Goal: Communication & Community: Answer question/provide support

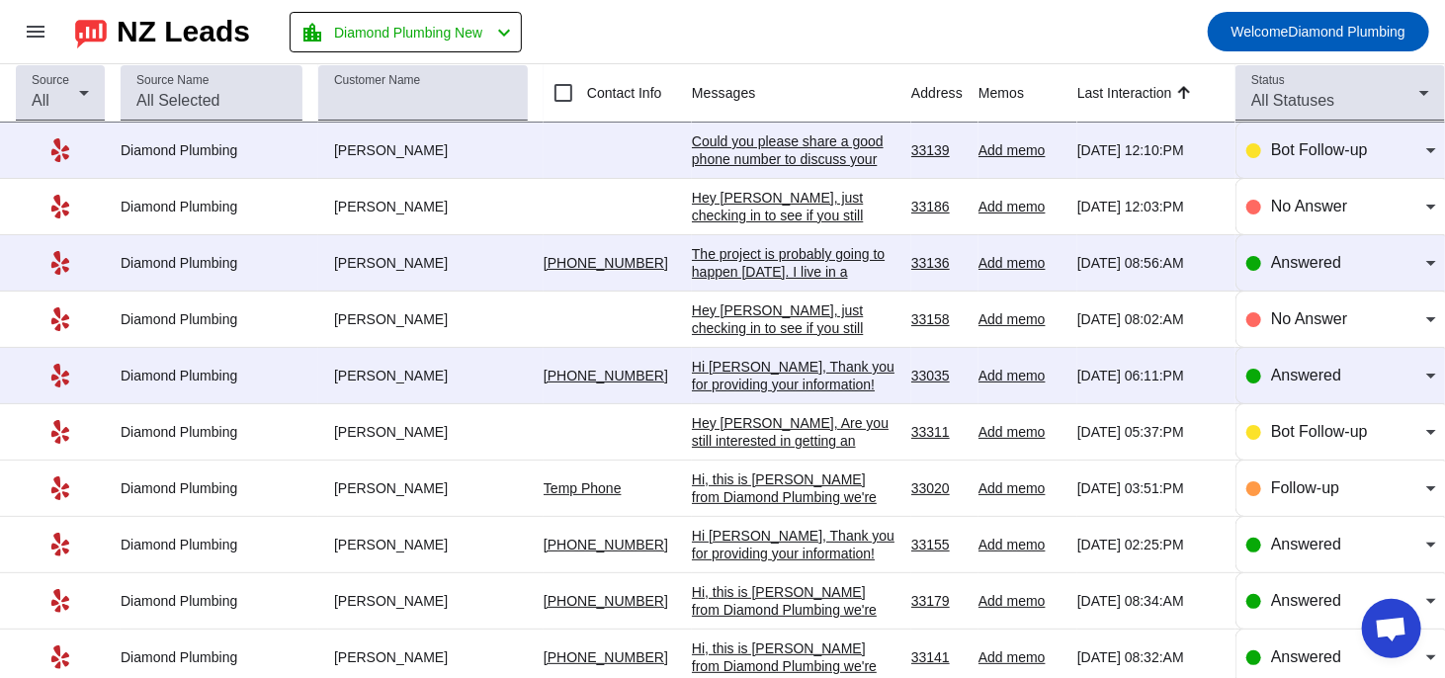
click at [685, 135] on td at bounding box center [617, 151] width 148 height 56
click at [711, 139] on div "Could you please share a good phone number to discuss your request in more deta…" at bounding box center [794, 158] width 204 height 53
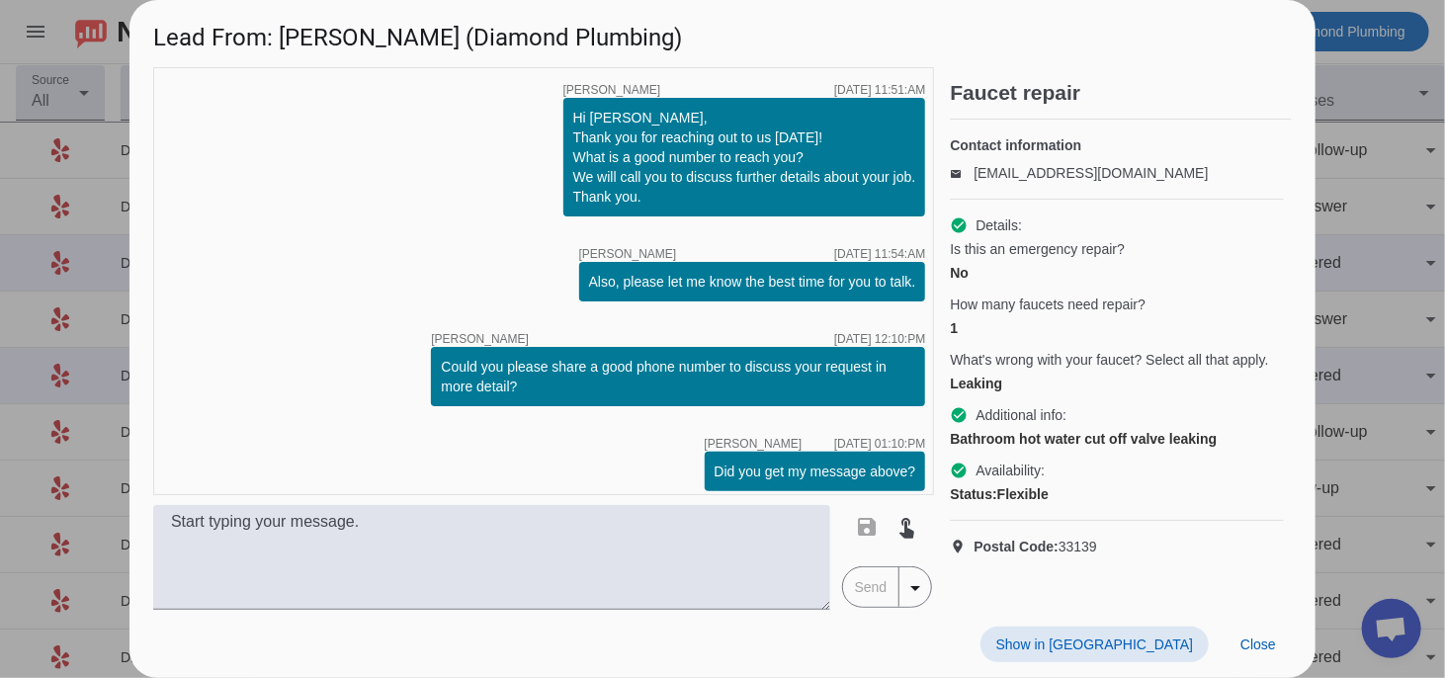
scroll to position [12, 0]
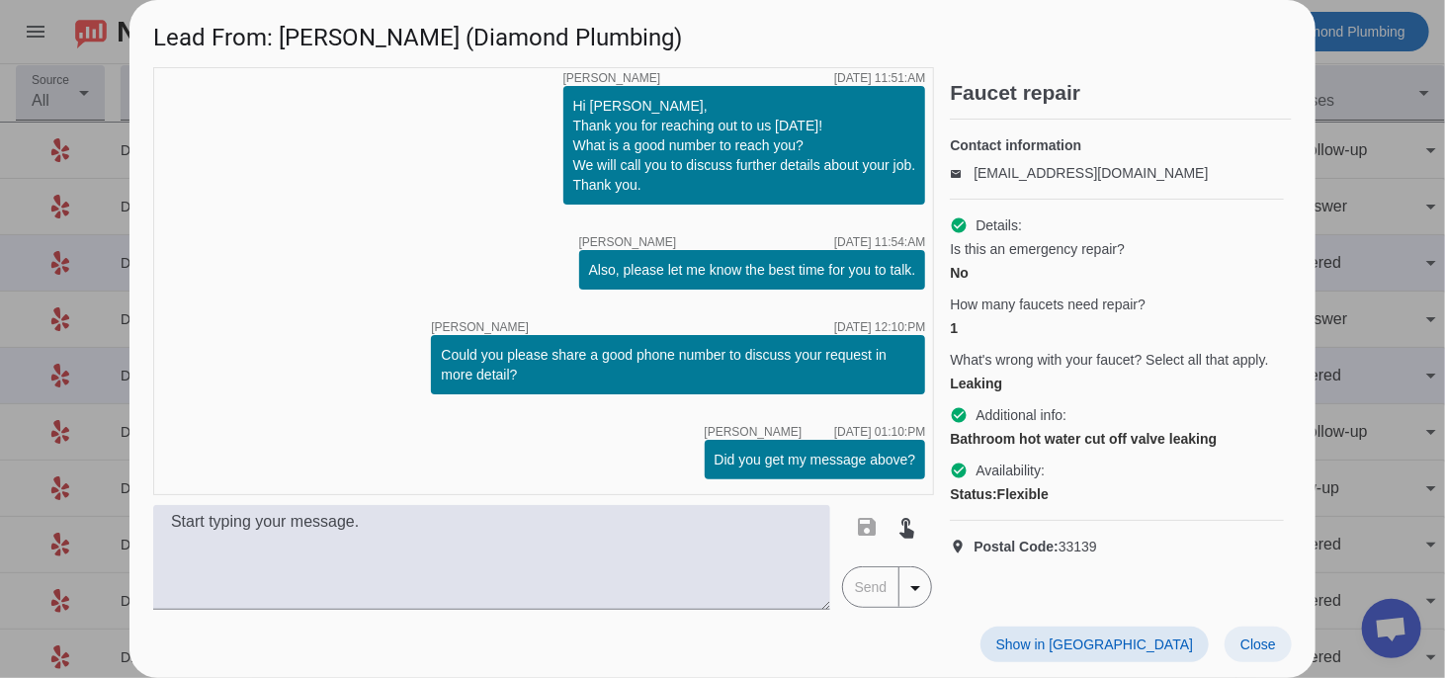
click at [1259, 642] on span "Close" at bounding box center [1258, 644] width 36 height 16
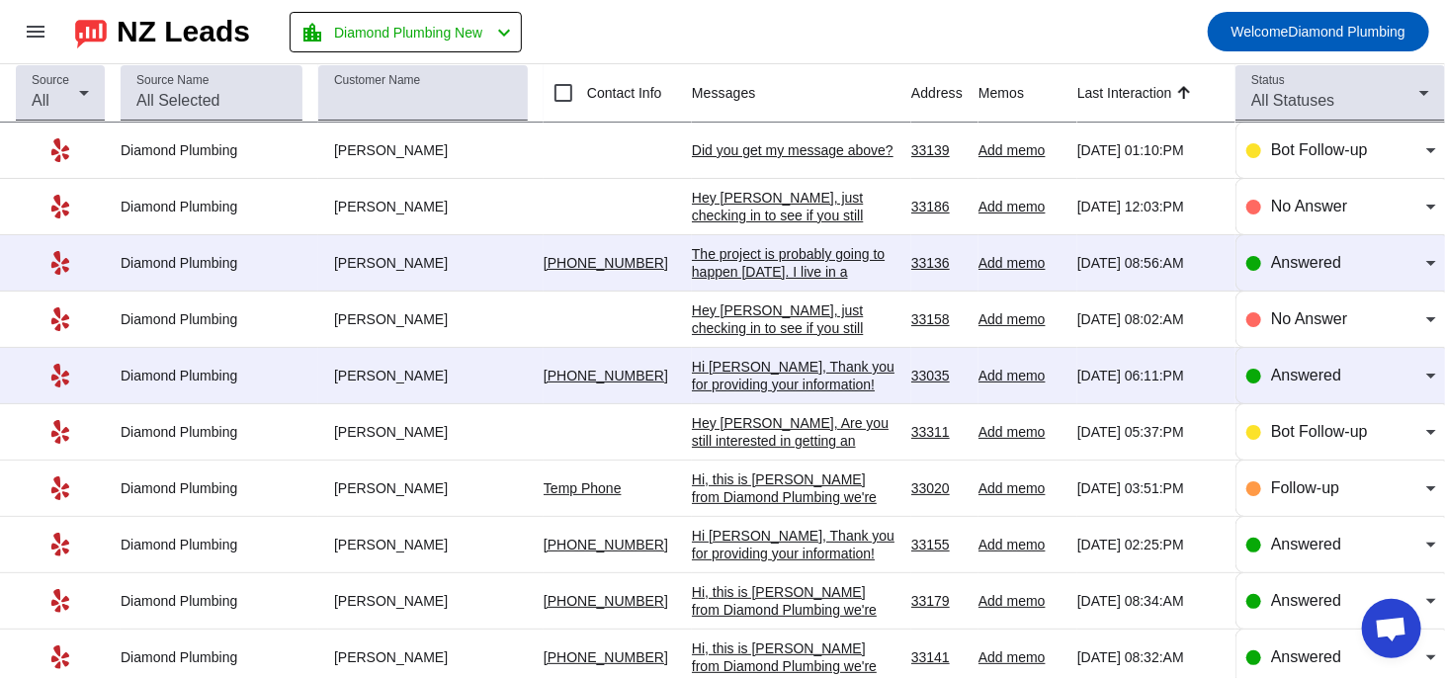
click at [787, 261] on div "The project is probably going to happen [DATE]. I live in a condominium buildin…" at bounding box center [794, 289] width 204 height 89
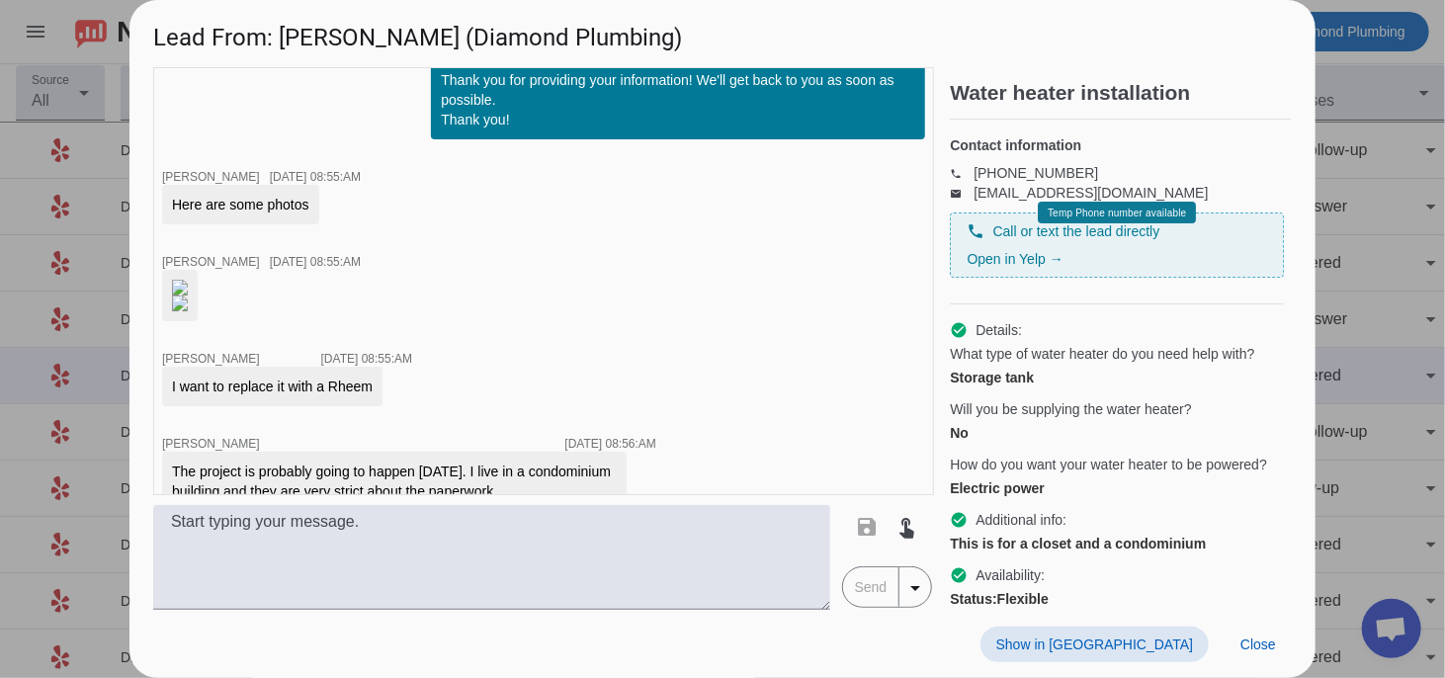
scroll to position [1022, 0]
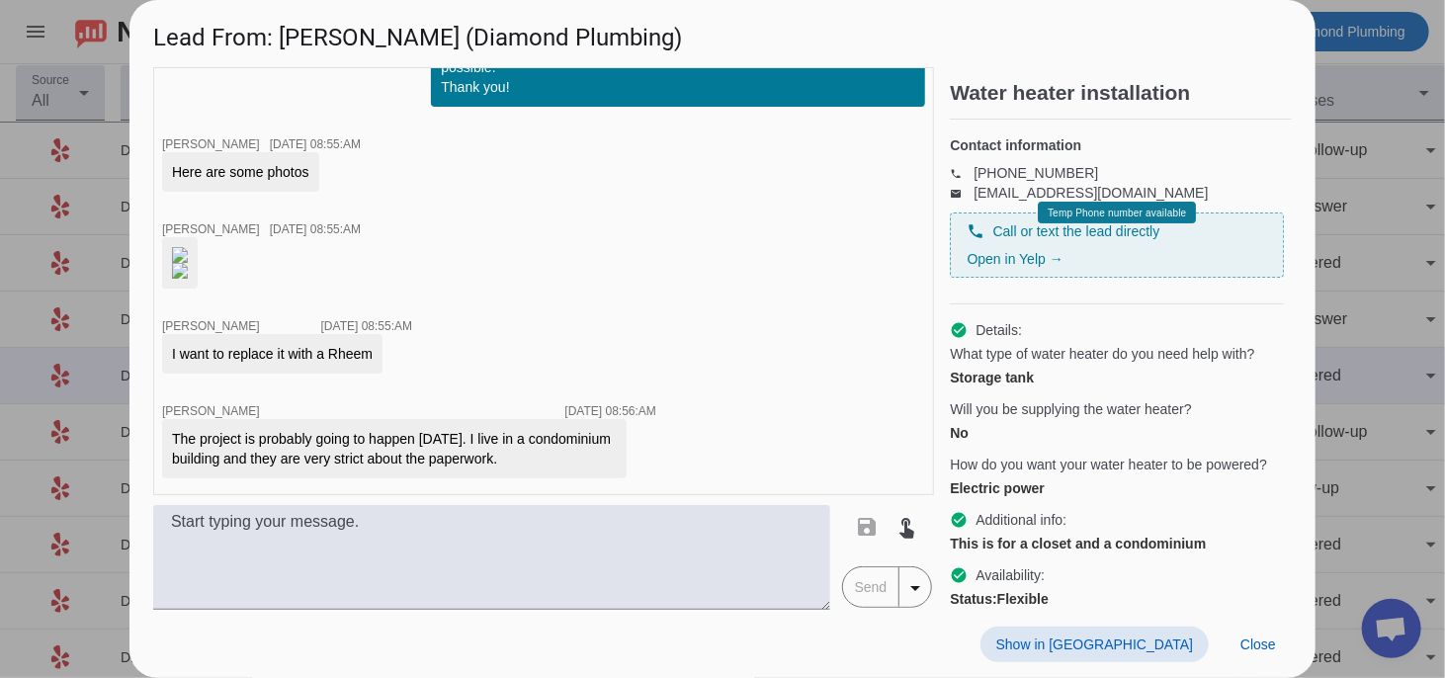
click at [188, 263] on img at bounding box center [180, 271] width 16 height 16
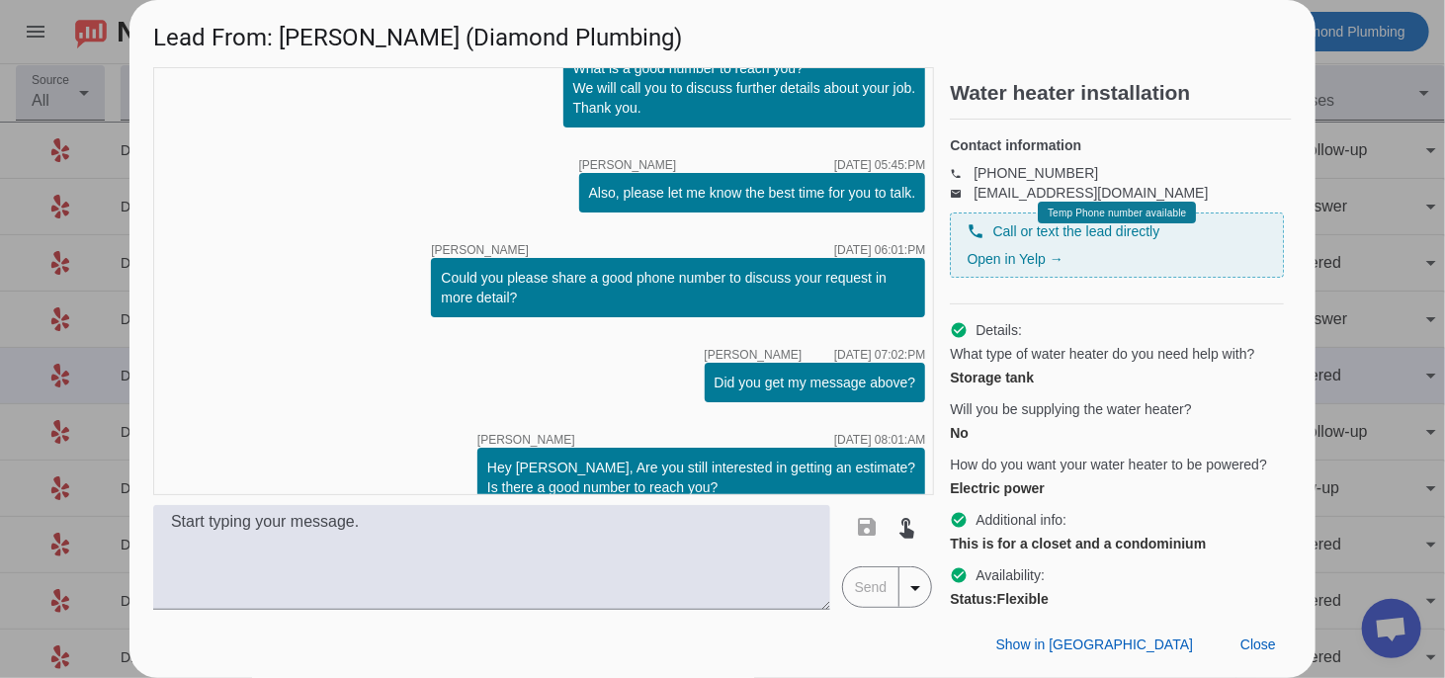
scroll to position [330, 0]
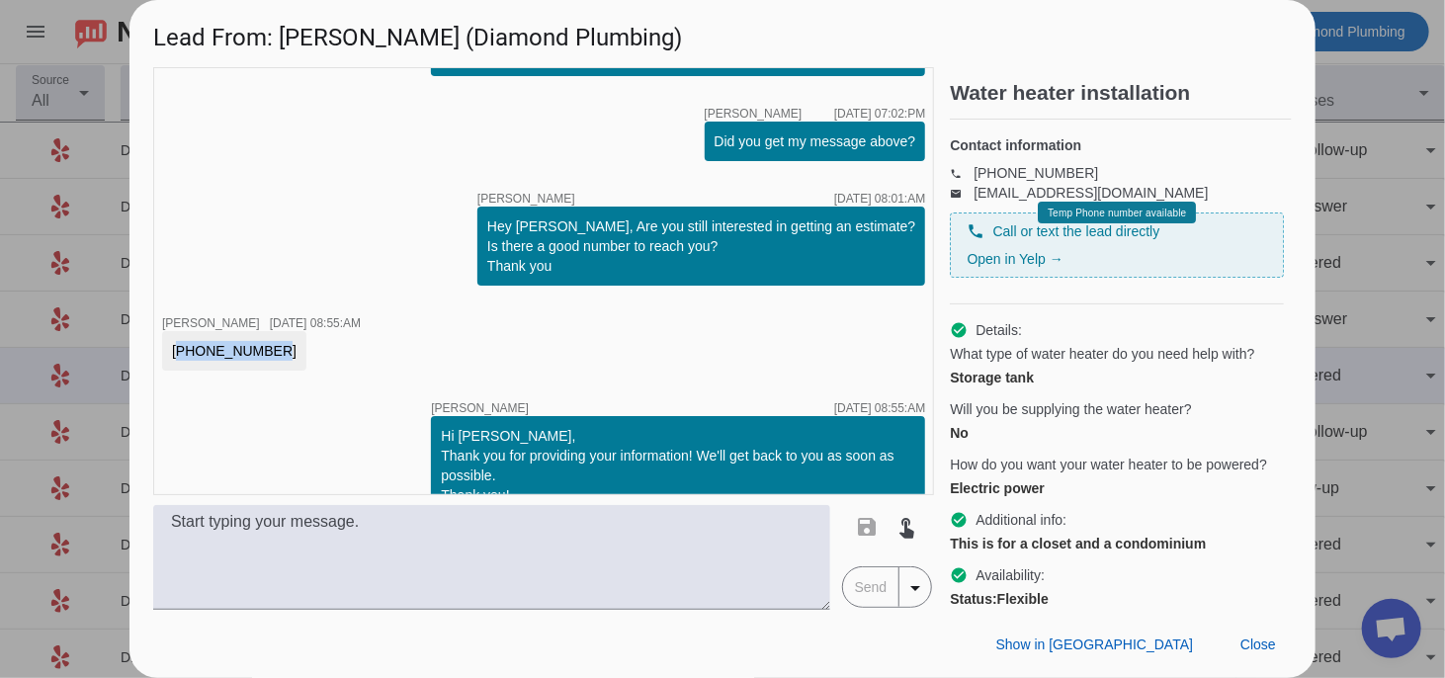
drag, startPoint x: 262, startPoint y: 349, endPoint x: 149, endPoint y: 341, distance: 112.9
click at [149, 341] on div "timer close [PERSON_NAME] [DATE] 05:42:PM Hi [PERSON_NAME], Thank you for reach…" at bounding box center [722, 338] width 1186 height 542
copy div "[PHONE_NUMBER]"
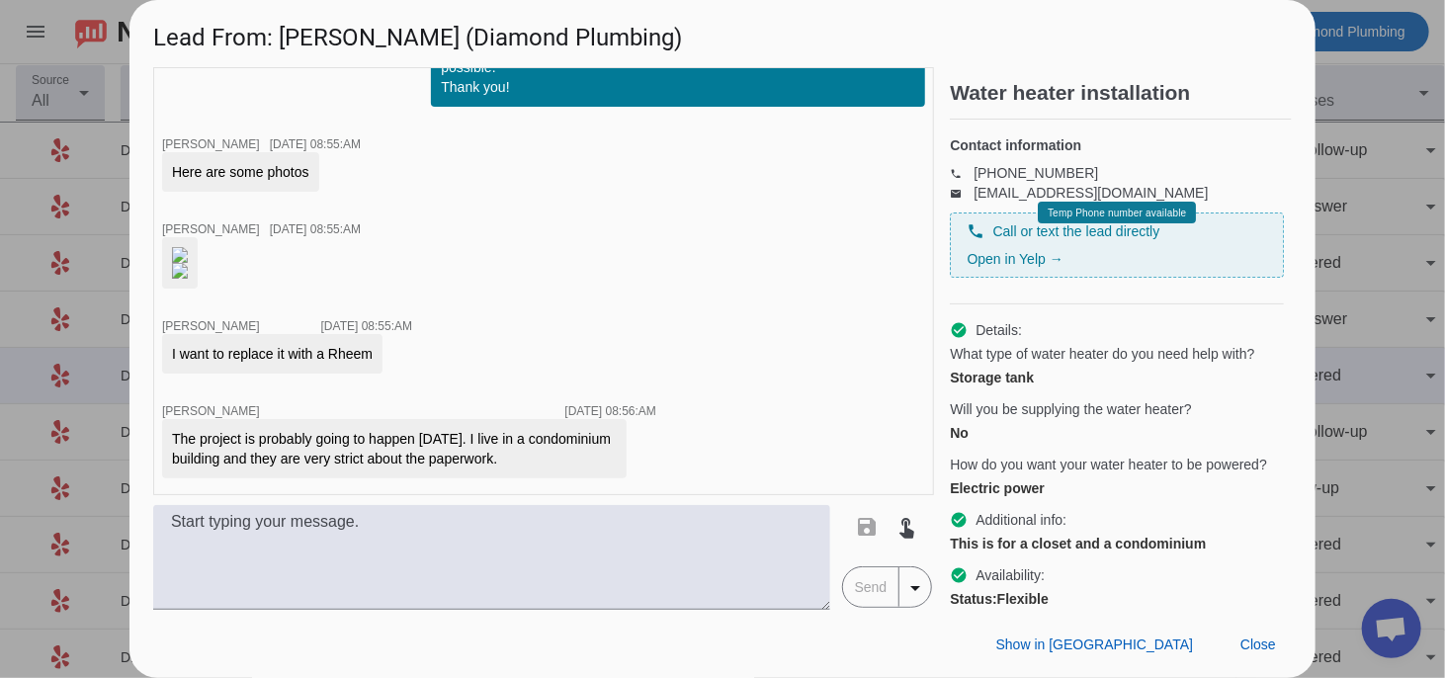
scroll to position [626, 0]
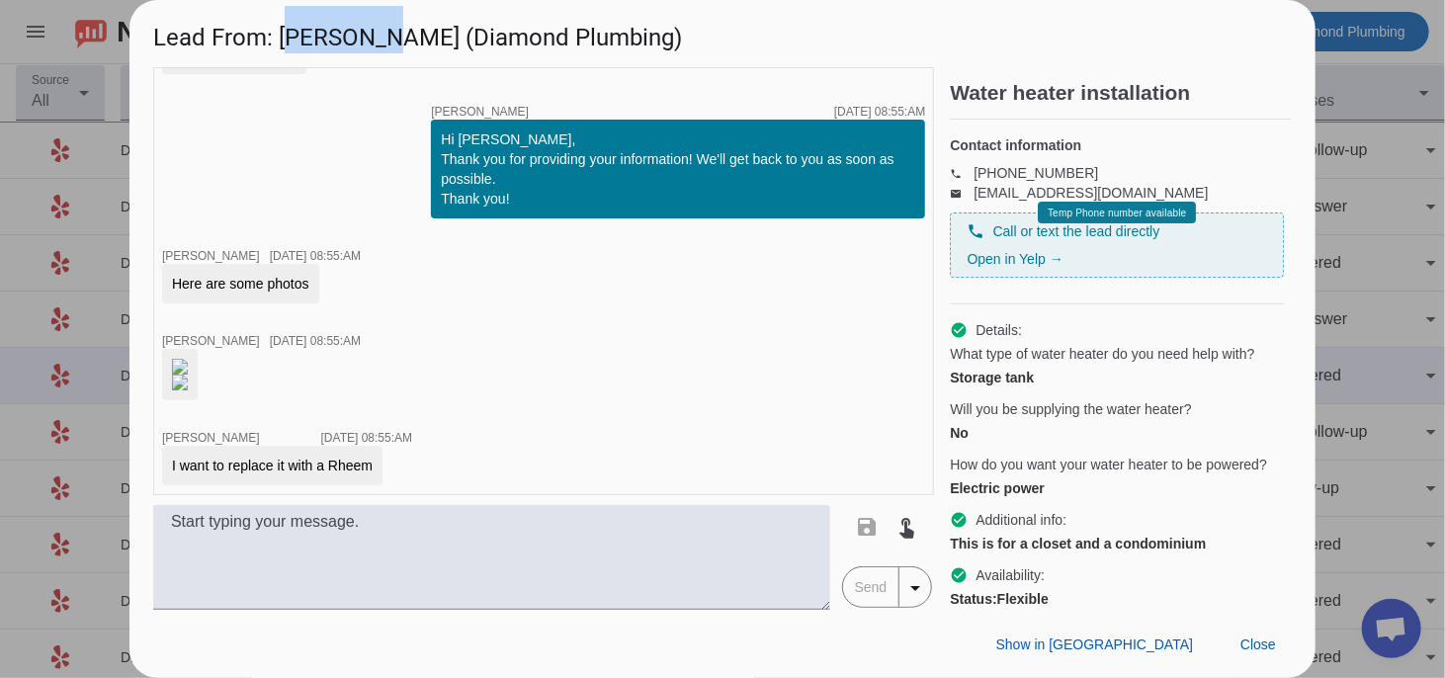
drag, startPoint x: 288, startPoint y: 44, endPoint x: 361, endPoint y: 44, distance: 73.1
click at [361, 44] on h1 "Lead From: [PERSON_NAME] (Diamond Plumbing)" at bounding box center [722, 33] width 1186 height 66
copy h1 "[PERSON_NAME]"
click at [621, 521] on textarea at bounding box center [491, 557] width 677 height 105
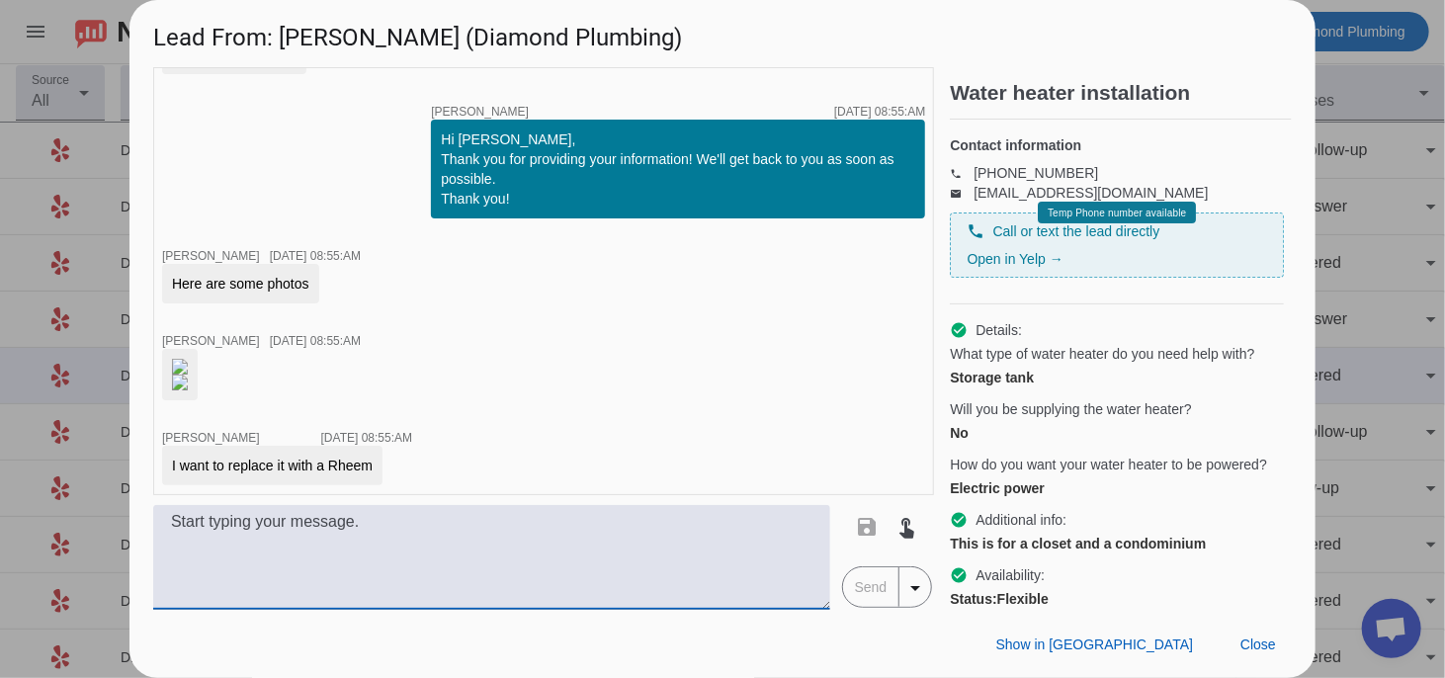
paste textarea "Hi, this is [PERSON_NAME] from Diamond Plumbing we’re following up on your rece…"
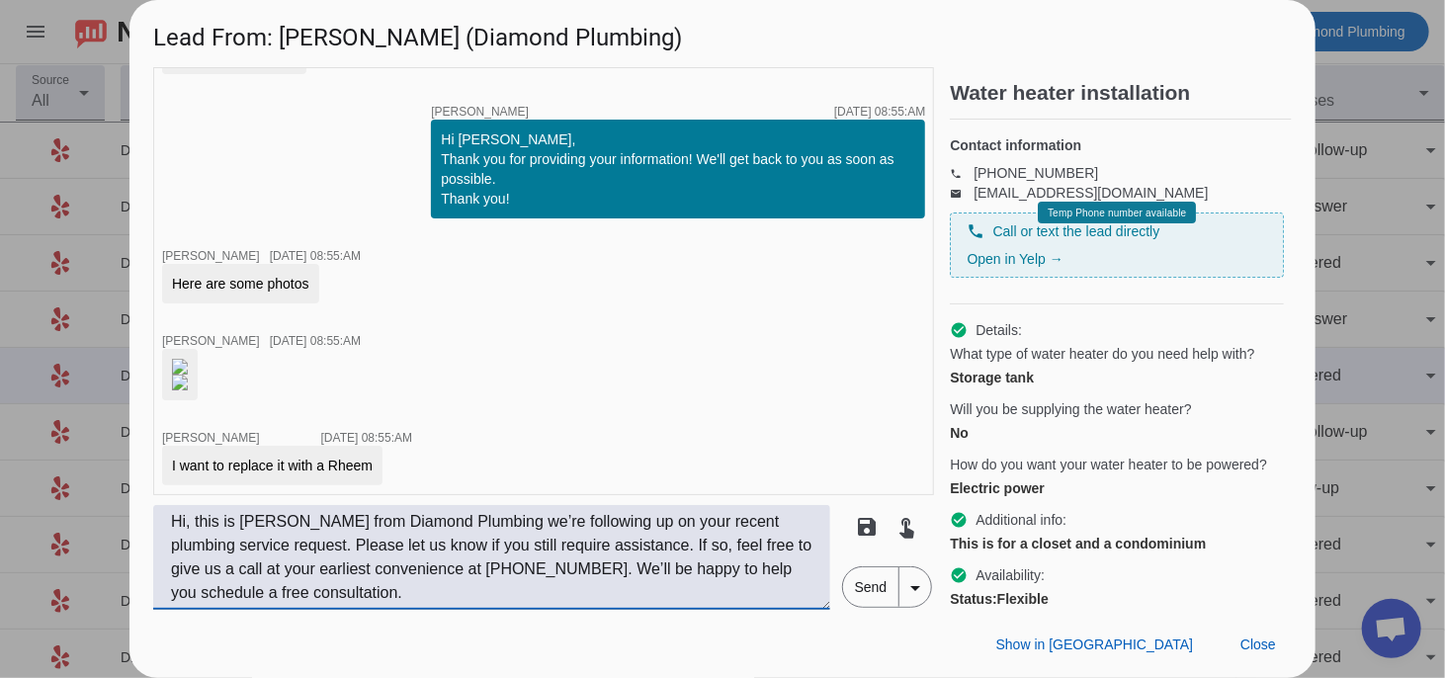
type textarea "Hi, this is [PERSON_NAME] from Diamond Plumbing we’re following up on your rece…"
click at [854, 587] on span "Send" at bounding box center [871, 587] width 56 height 40
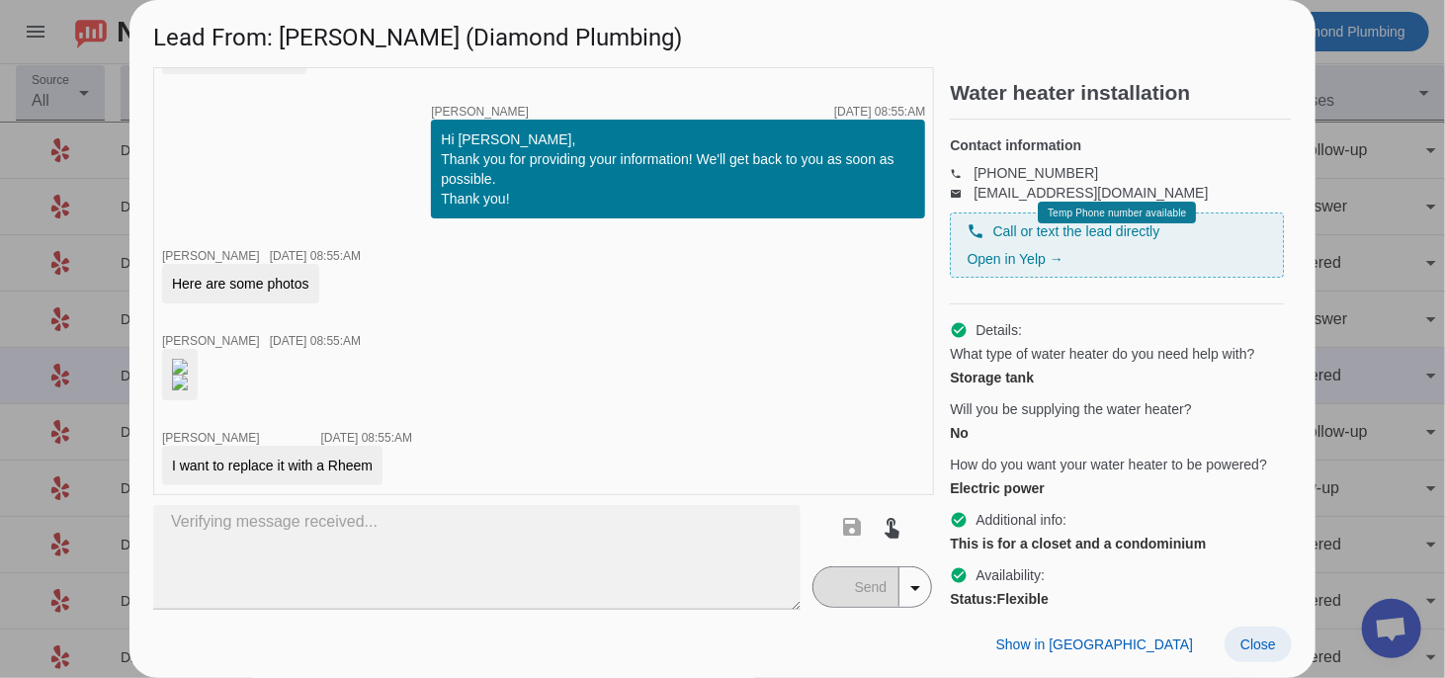
click at [1270, 643] on span "Close" at bounding box center [1258, 644] width 36 height 16
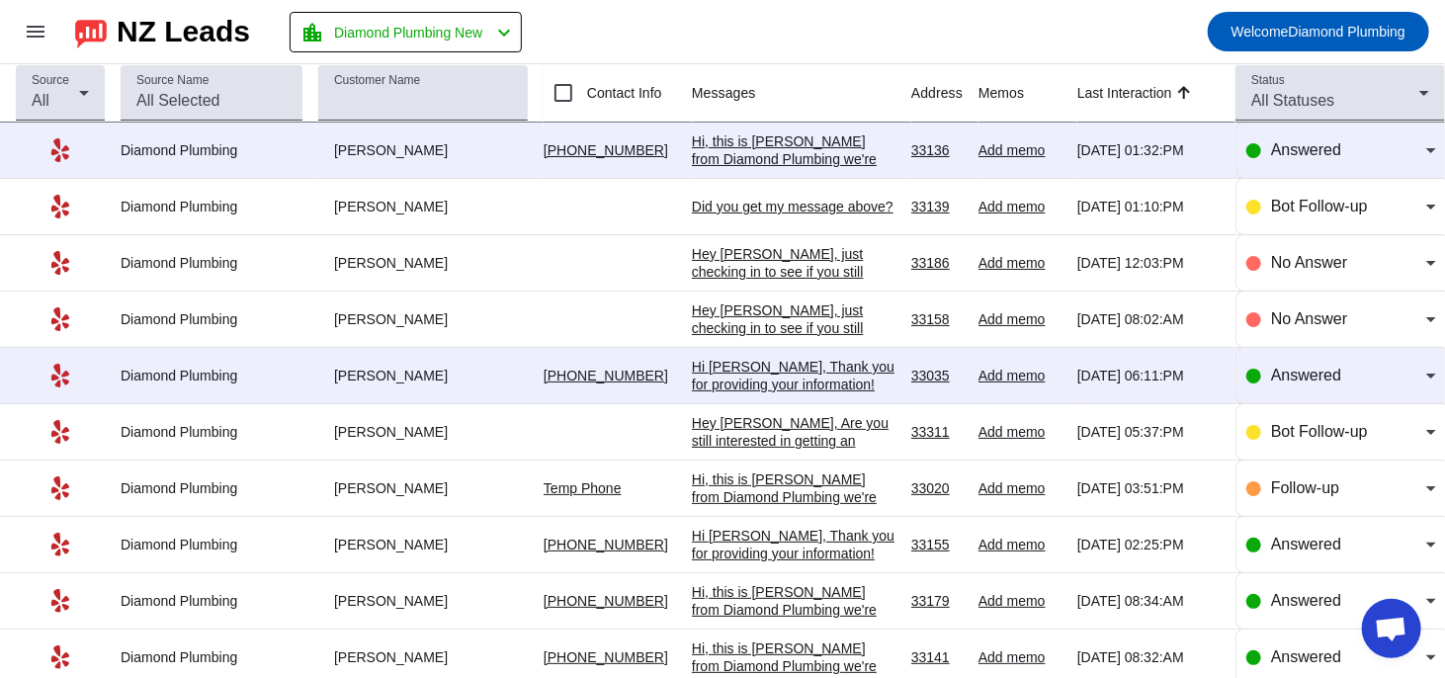
click at [758, 148] on div "Hi, this is [PERSON_NAME] from Diamond Plumbing we're following up on your rece…" at bounding box center [794, 230] width 204 height 196
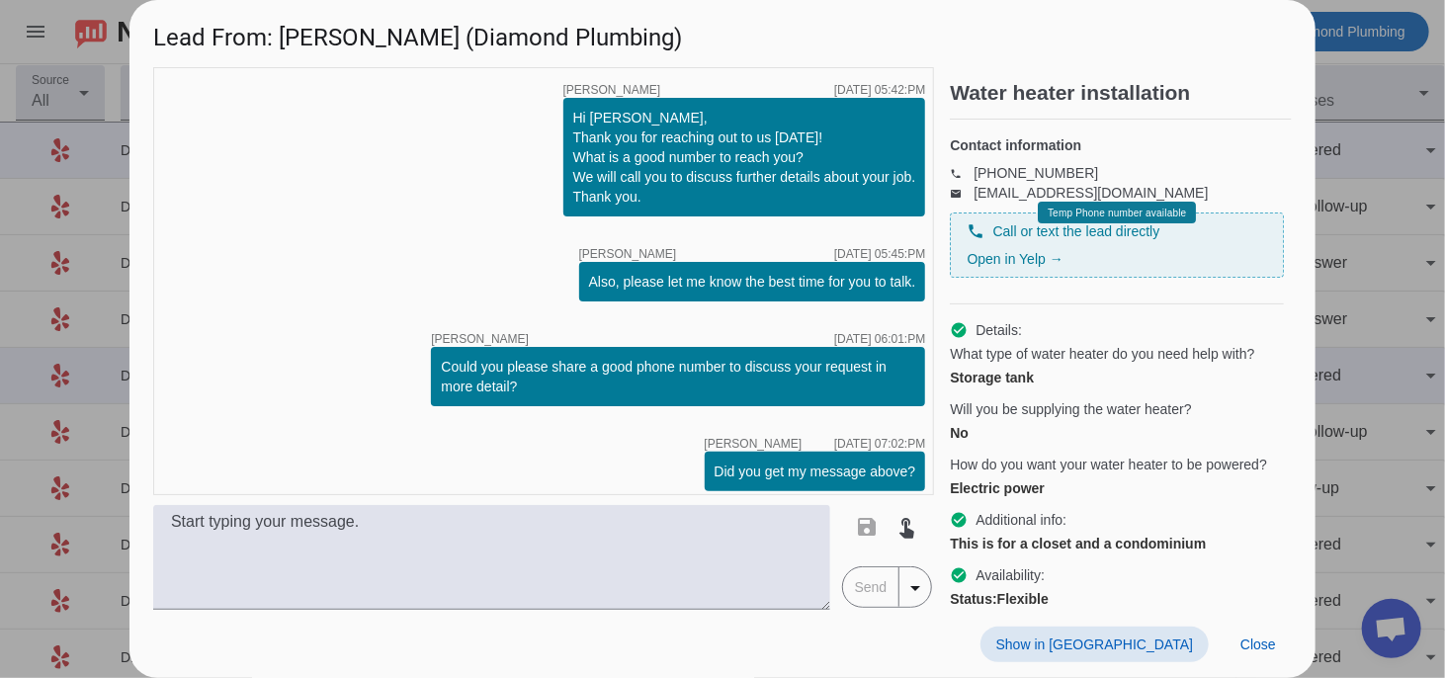
scroll to position [1166, 0]
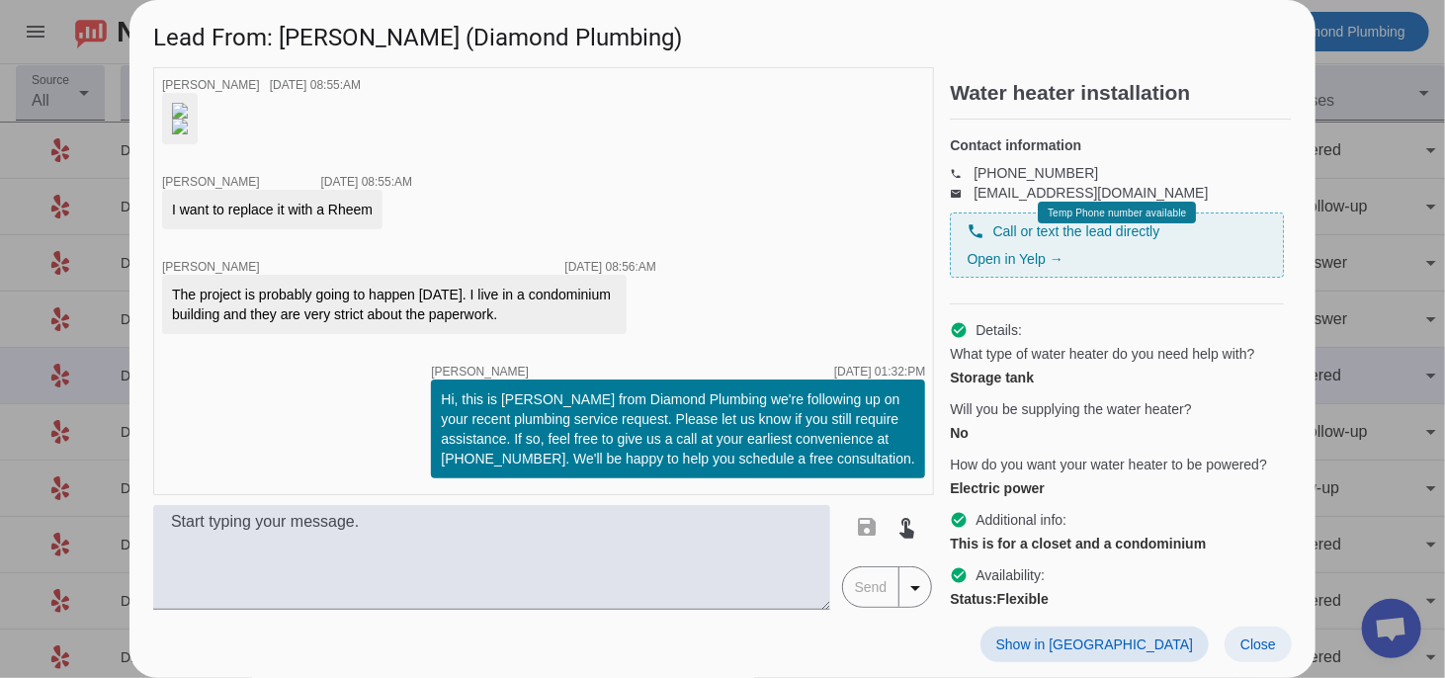
click at [1233, 638] on span at bounding box center [1257, 644] width 67 height 36
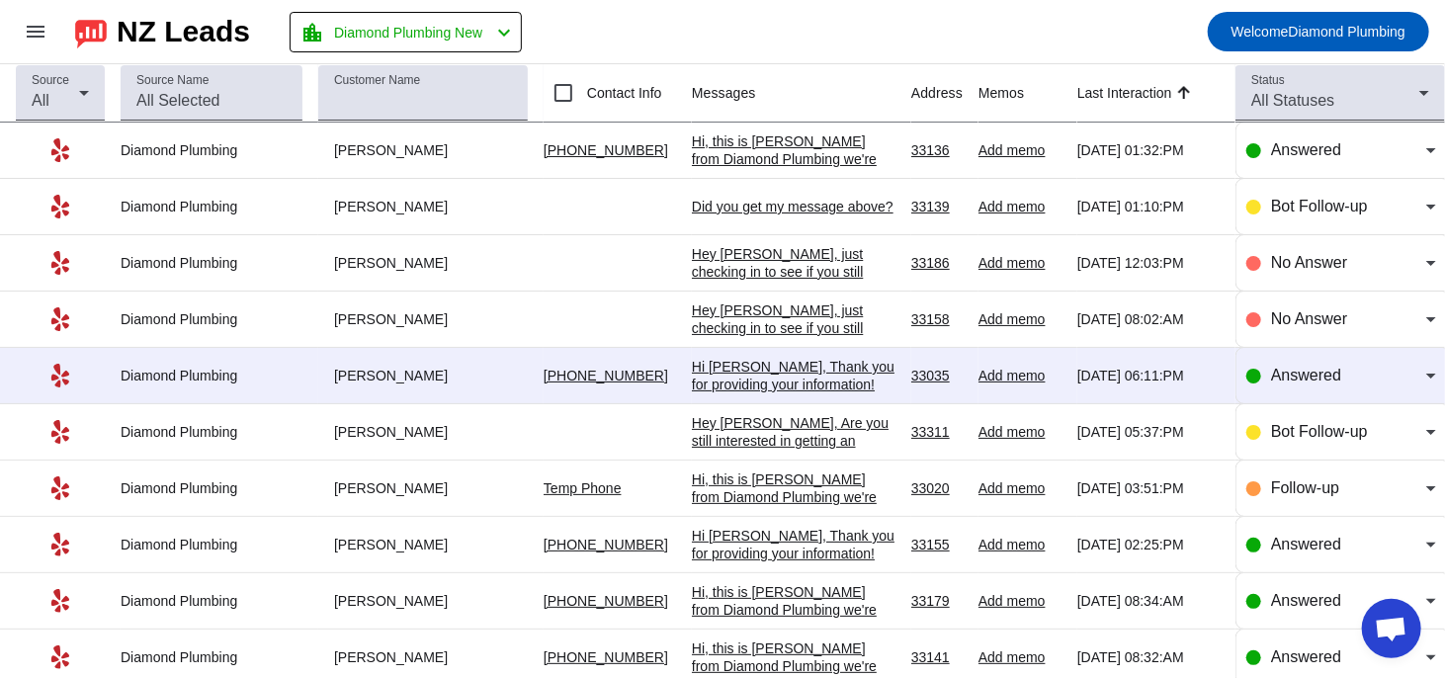
click at [723, 366] on div "Hi [PERSON_NAME], Thank you for providing your information! We'll get back to y…" at bounding box center [794, 393] width 204 height 71
